Goal: Task Accomplishment & Management: Complete application form

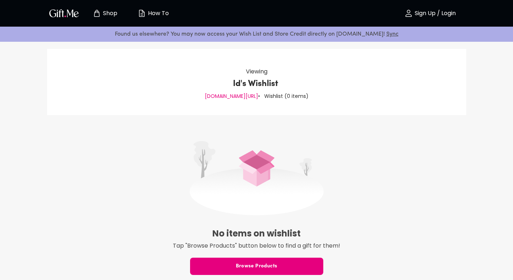
click at [458, 142] on div at bounding box center [256, 178] width 419 height 74
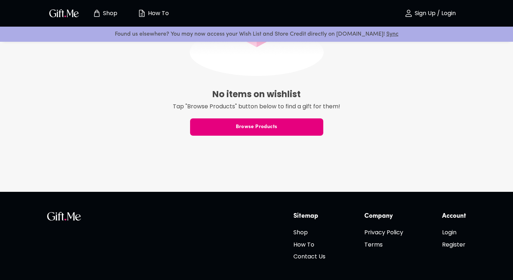
scroll to position [177, 0]
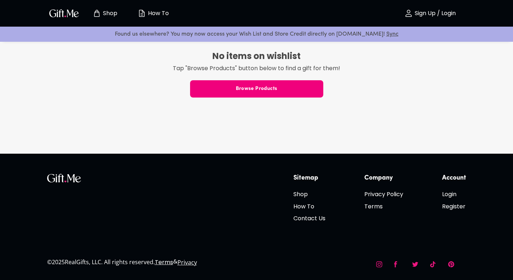
click at [264, 88] on span "Browse Products" at bounding box center [256, 89] width 133 height 8
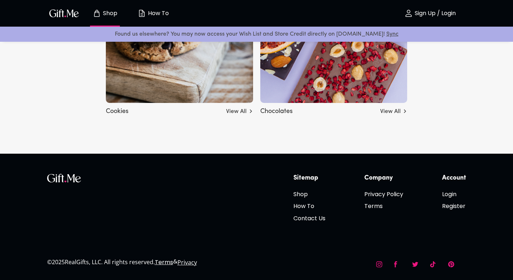
scroll to position [2625, 0]
click at [296, 205] on h6 "How To" at bounding box center [309, 205] width 32 height 9
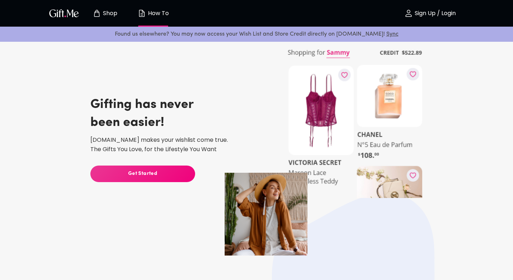
click at [422, 17] on span "Sign Up / Login" at bounding box center [429, 13] width 63 height 9
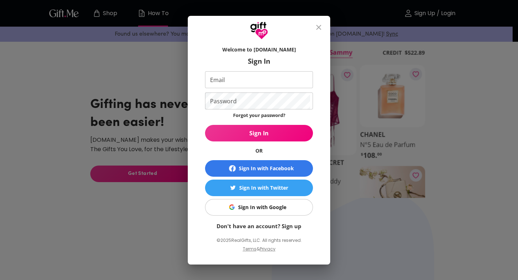
click at [271, 209] on div "Sign In with Google" at bounding box center [262, 207] width 48 height 8
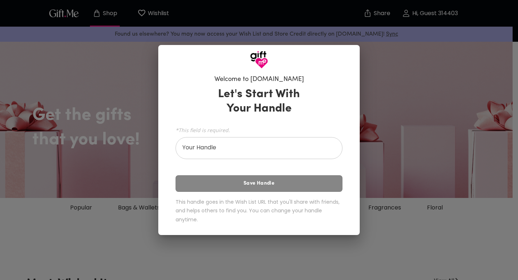
click at [309, 151] on input "Your Handle" at bounding box center [255, 149] width 159 height 20
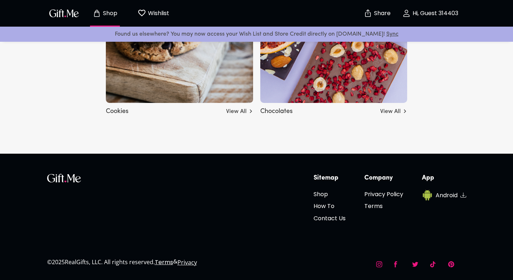
scroll to position [2633, 0]
